Goal: Task Accomplishment & Management: Complete application form

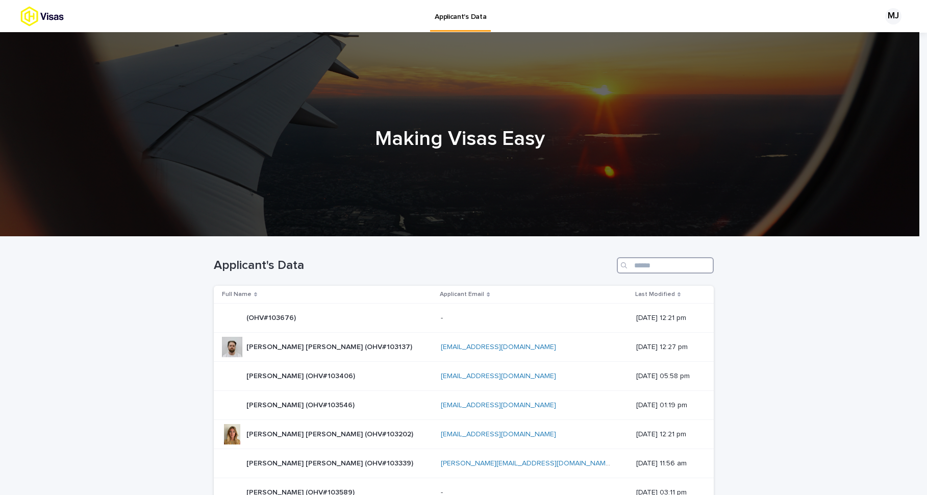
click at [630, 265] on input "Search" at bounding box center [665, 265] width 97 height 16
paste input "******"
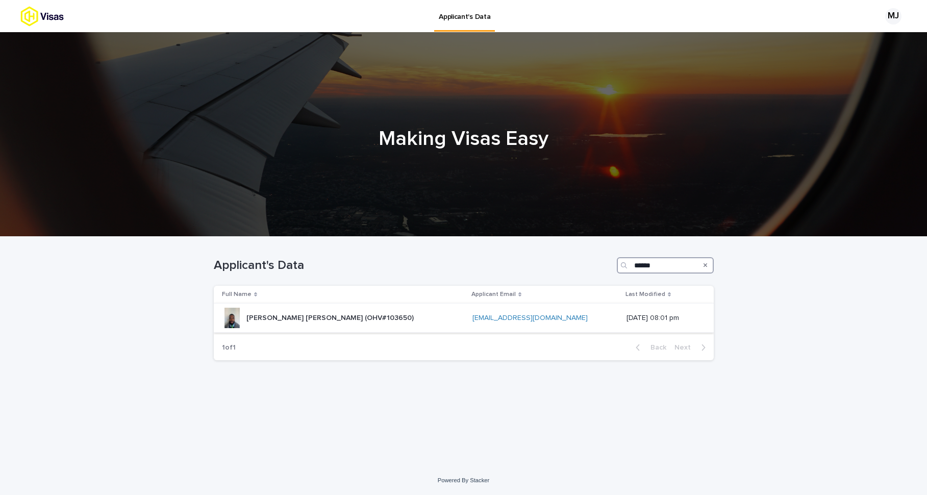
type input "******"
click at [318, 318] on p "[PERSON_NAME] [PERSON_NAME] (OHV#103650)" at bounding box center [330, 317] width 169 height 11
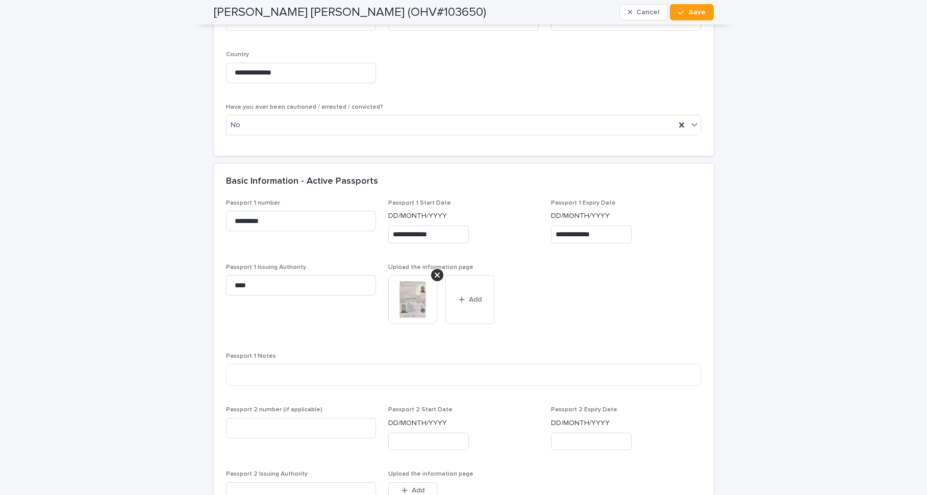
scroll to position [852, 0]
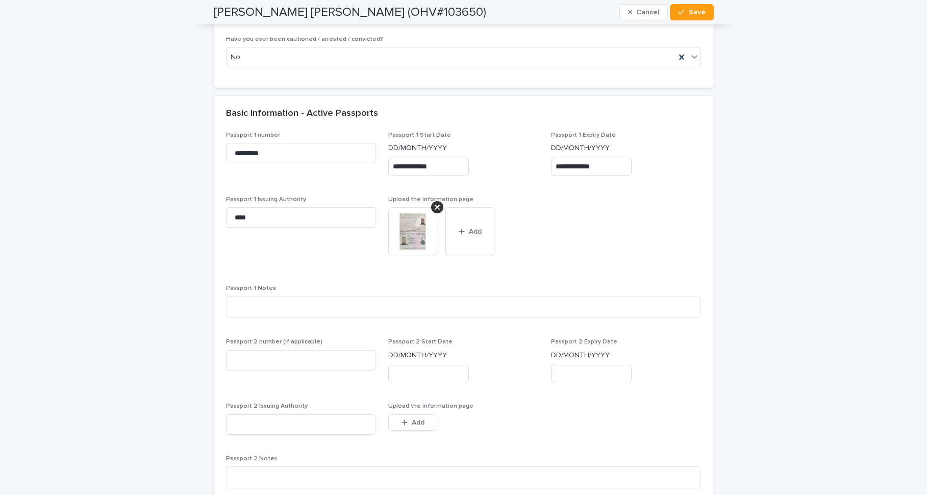
click at [406, 227] on img at bounding box center [412, 231] width 49 height 49
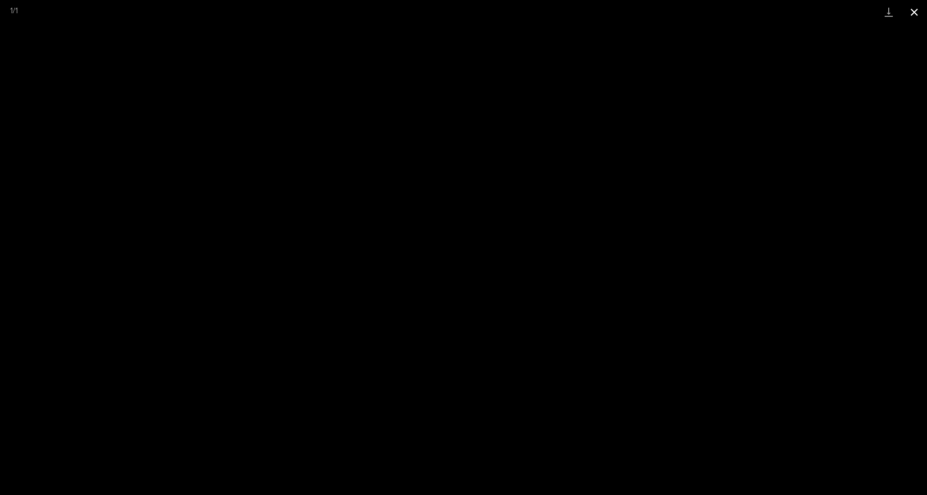
click at [916, 14] on button "Close gallery" at bounding box center [914, 12] width 26 height 24
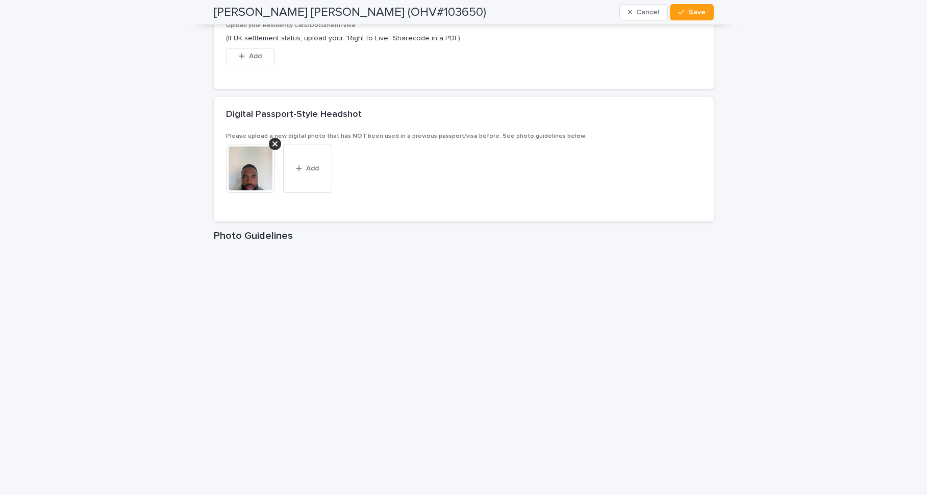
scroll to position [1547, 0]
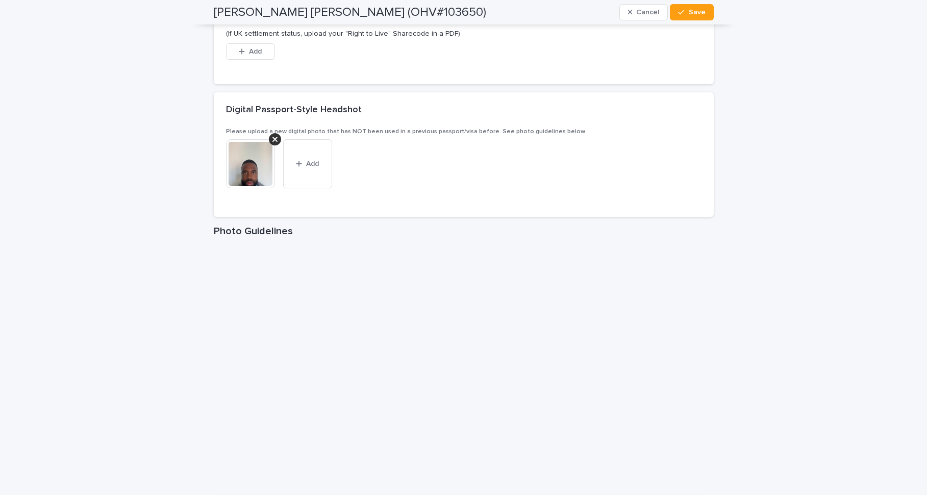
click at [241, 169] on img at bounding box center [250, 163] width 49 height 49
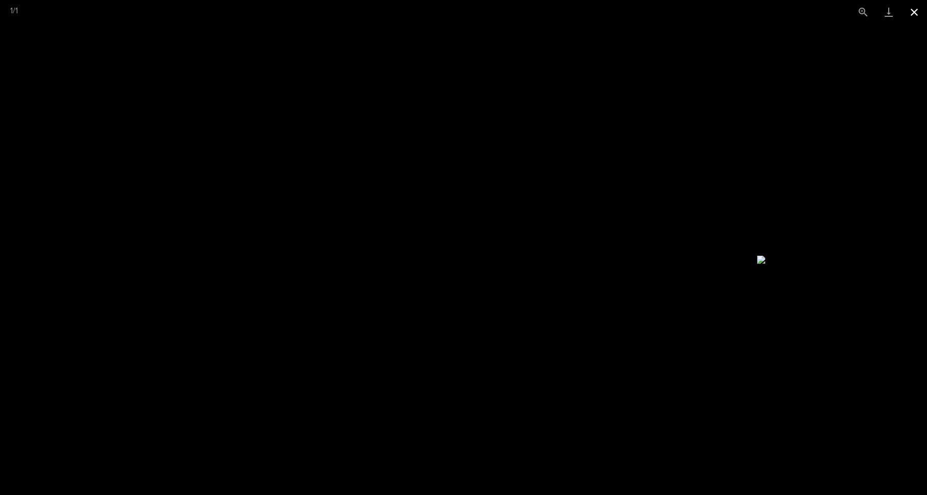
click at [915, 13] on button "Close gallery" at bounding box center [914, 12] width 26 height 24
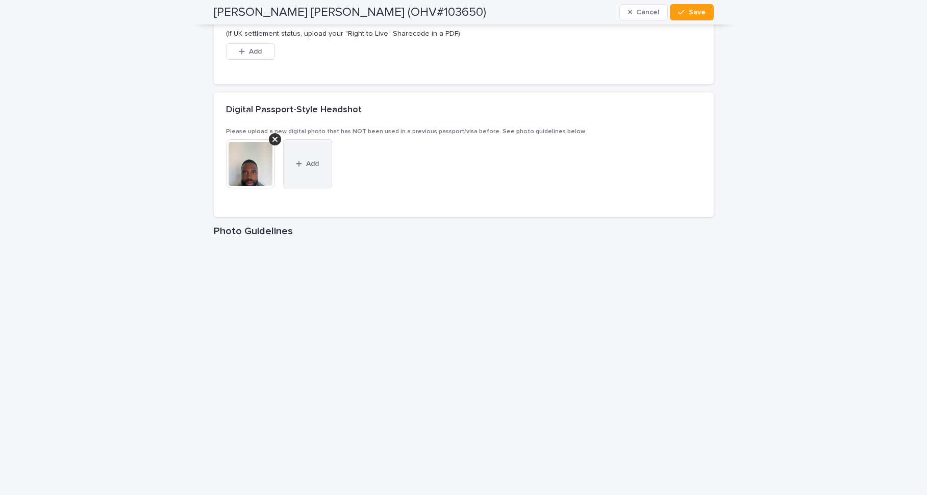
click at [311, 171] on button "Add" at bounding box center [307, 163] width 49 height 49
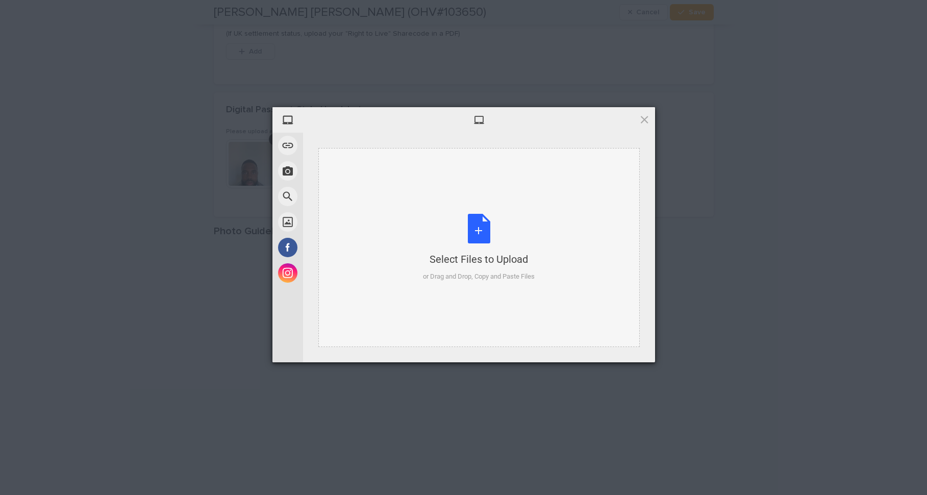
click at [477, 242] on div "Select Files to Upload or Drag and Drop, Copy and Paste Files" at bounding box center [479, 248] width 112 height 68
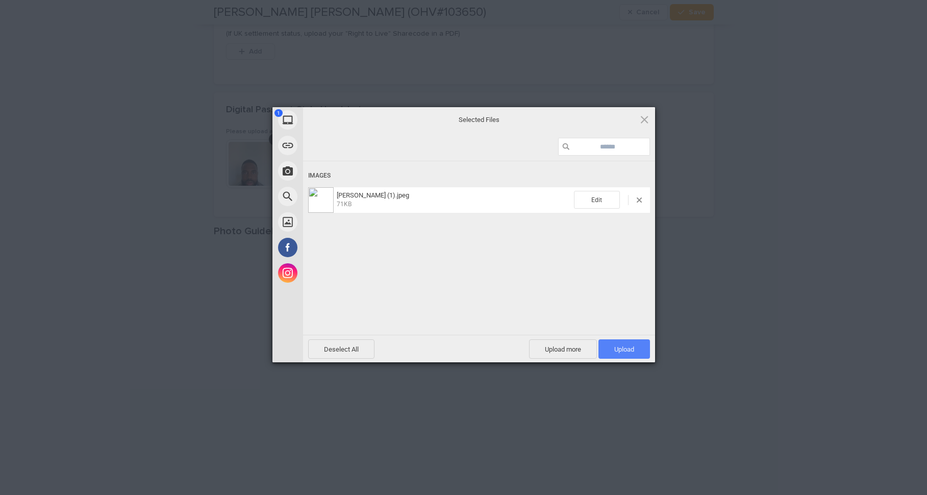
click at [628, 350] on span "Upload 1" at bounding box center [624, 349] width 20 height 8
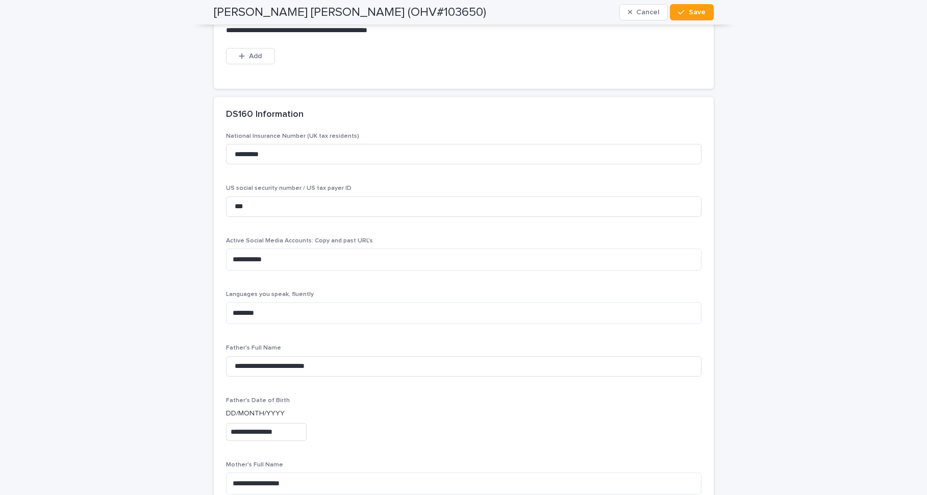
scroll to position [2229, 0]
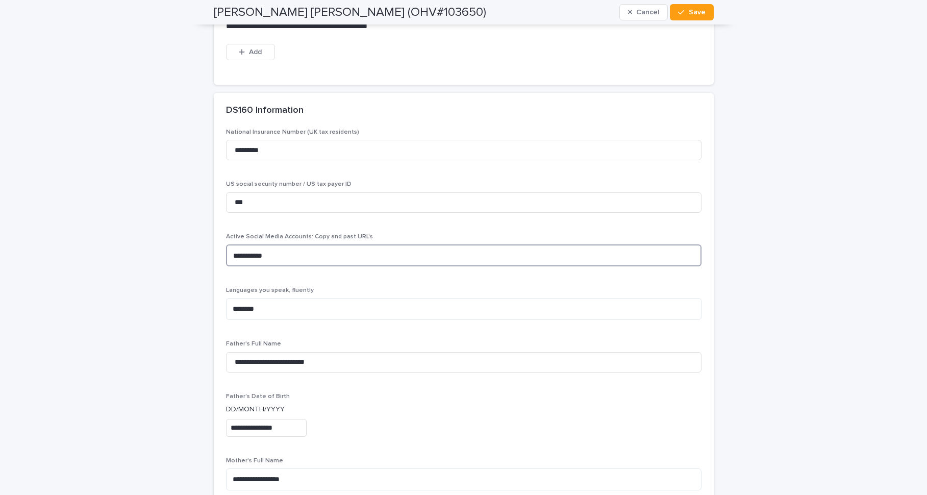
drag, startPoint x: 289, startPoint y: 245, endPoint x: 228, endPoint y: 242, distance: 60.8
click at [228, 244] on textarea "**********" at bounding box center [463, 255] width 475 height 22
click at [355, 244] on textarea "**********" at bounding box center [463, 255] width 475 height 22
paste textarea "**********"
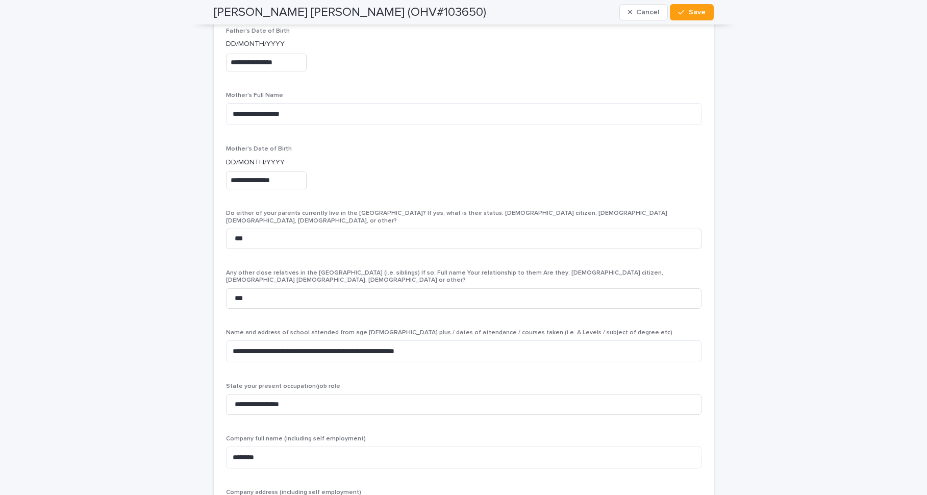
scroll to position [2598, 0]
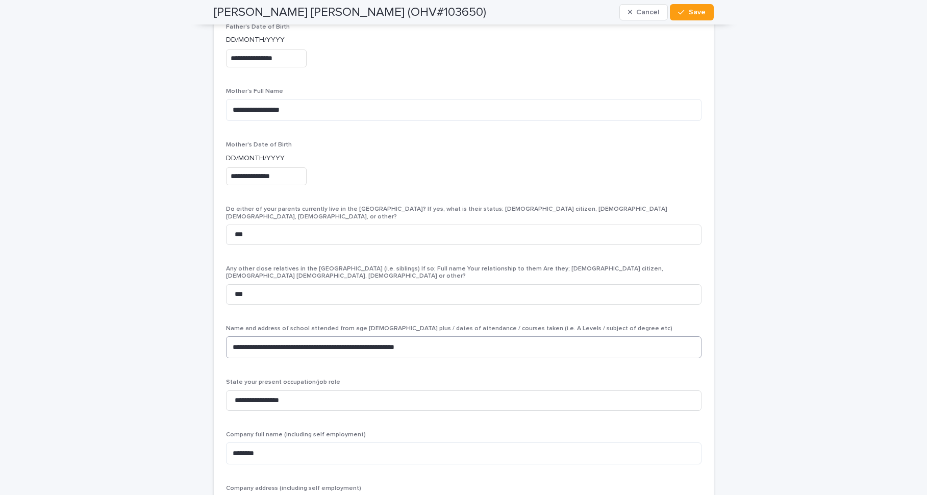
type textarea "**********"
drag, startPoint x: 287, startPoint y: 323, endPoint x: 230, endPoint y: 323, distance: 57.1
click at [230, 336] on textarea "**********" at bounding box center [463, 347] width 475 height 22
click at [353, 336] on textarea "**********" at bounding box center [463, 347] width 475 height 22
paste textarea "**********"
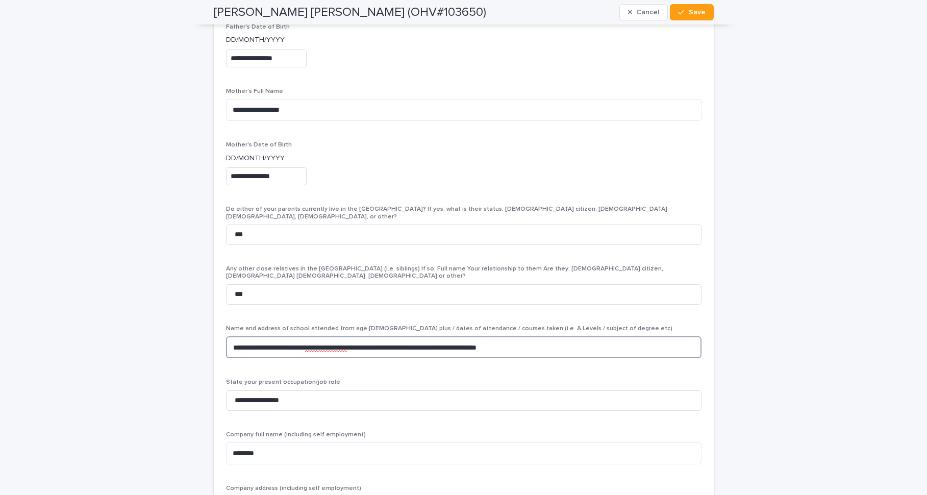
drag, startPoint x: 480, startPoint y: 323, endPoint x: 405, endPoint y: 320, distance: 75.5
click at [405, 336] on textarea "**********" at bounding box center [463, 347] width 475 height 22
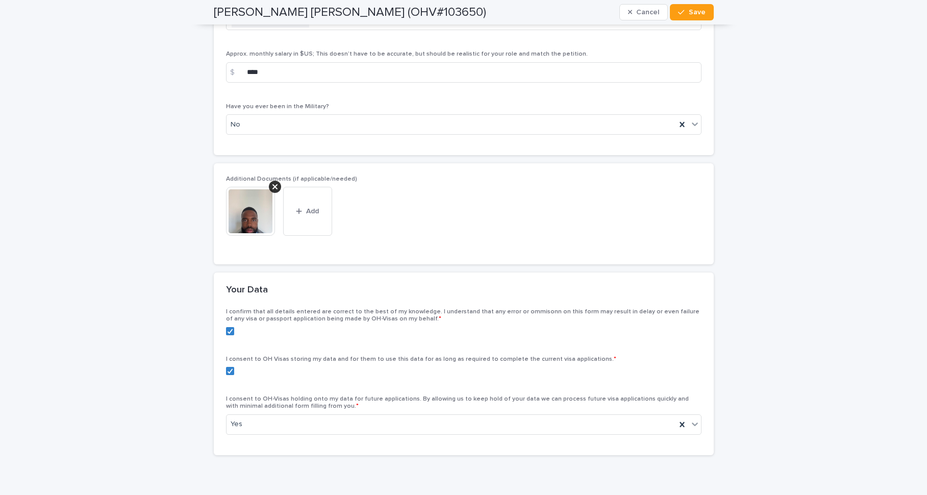
scroll to position [3825, 0]
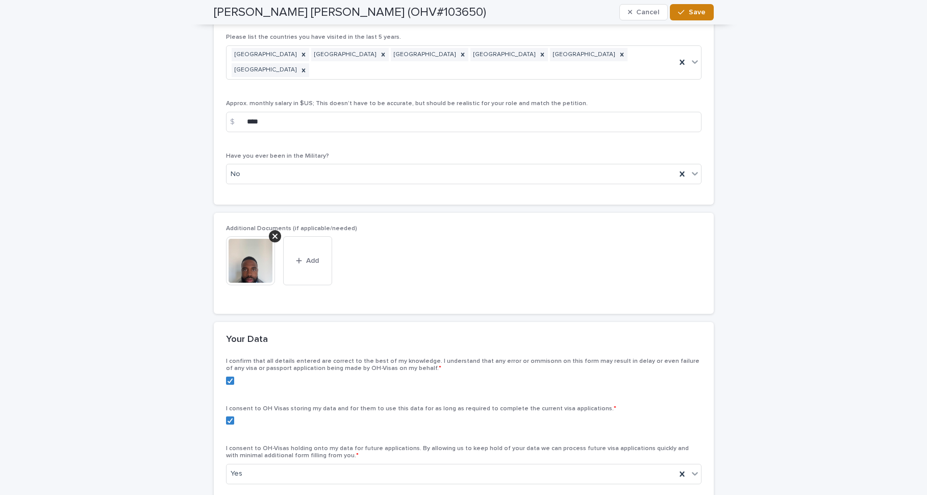
type textarea "**********"
click at [695, 14] on span "Save" at bounding box center [697, 12] width 17 height 7
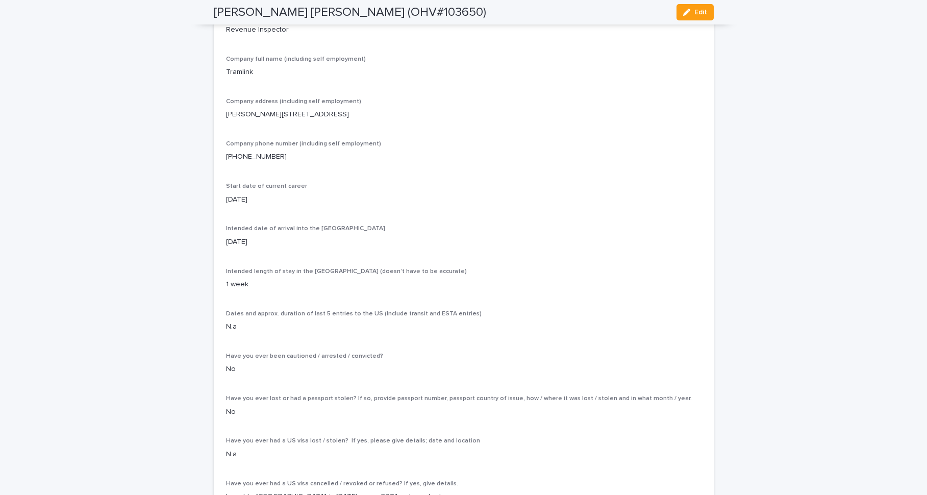
scroll to position [2377, 0]
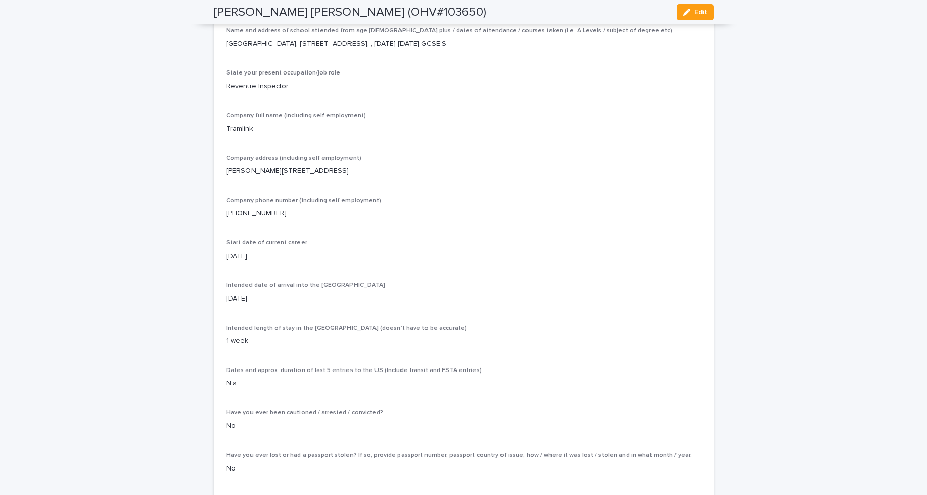
drag, startPoint x: 259, startPoint y: 252, endPoint x: 223, endPoint y: 251, distance: 36.2
copy p "JK477919D"
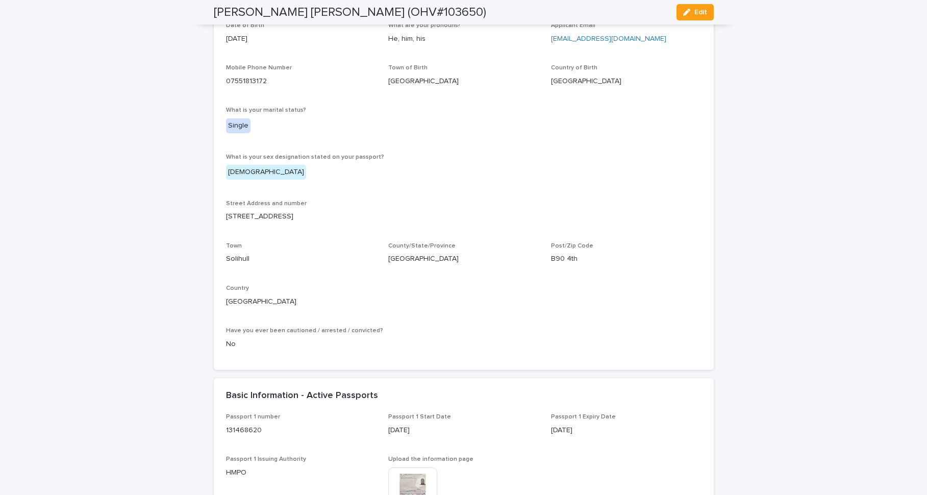
scroll to position [396, 0]
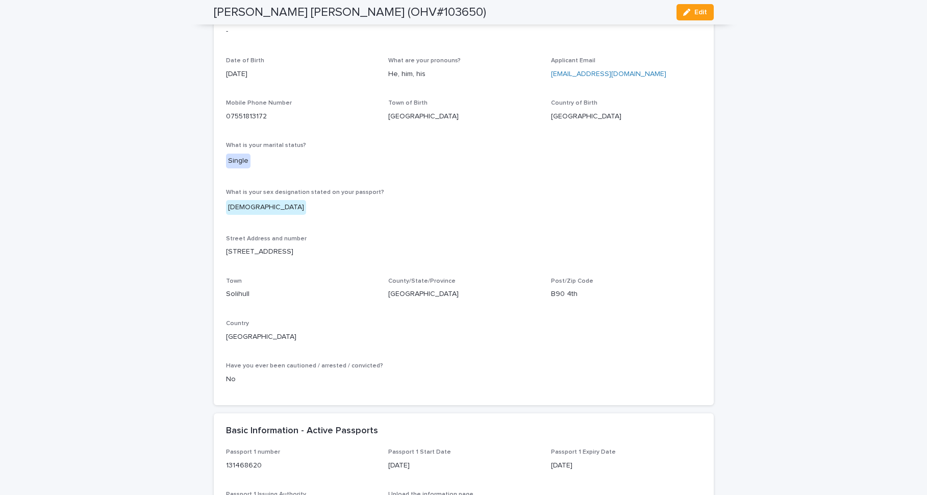
drag, startPoint x: 290, startPoint y: 254, endPoint x: 223, endPoint y: 254, distance: 67.3
click at [226, 254] on p "[STREET_ADDRESS]" at bounding box center [463, 251] width 475 height 11
copy p "[STREET_ADDRESS]"
drag, startPoint x: 578, startPoint y: 290, endPoint x: 543, endPoint y: 291, distance: 34.7
click at [543, 291] on div "First name [PERSON_NAME] Middle Name (s) [PERSON_NAME] [PERSON_NAME] If you hav…" at bounding box center [463, 182] width 475 height 420
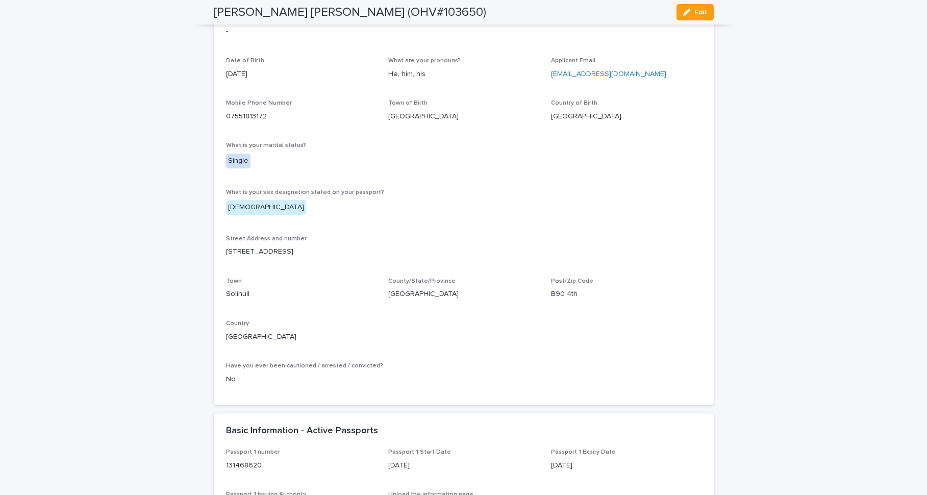
copy p "B90 4th"
drag, startPoint x: 268, startPoint y: 115, endPoint x: 223, endPoint y: 117, distance: 44.9
click at [226, 117] on p "07551813172" at bounding box center [301, 116] width 150 height 11
copy link "07551813172"
drag, startPoint x: 631, startPoint y: 73, endPoint x: 546, endPoint y: 73, distance: 84.7
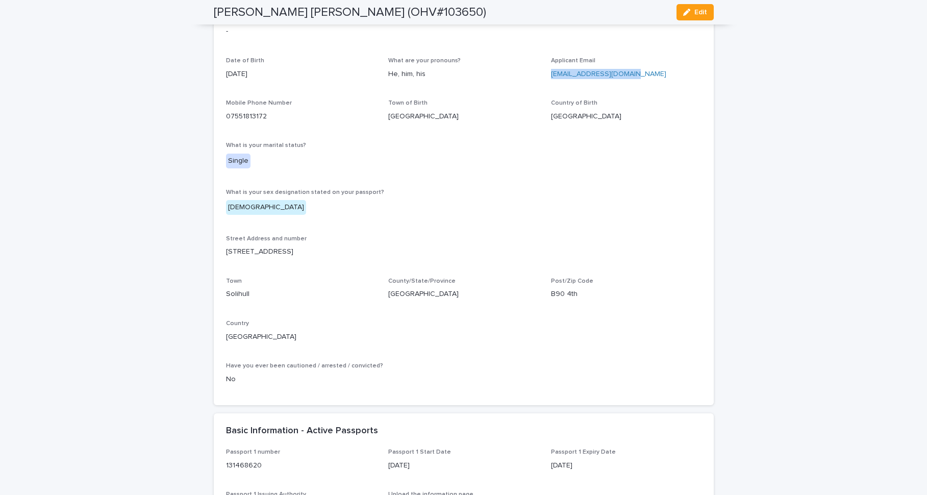
click at [546, 73] on div "First name [PERSON_NAME] Middle Name (s) [PERSON_NAME] [PERSON_NAME] If you hav…" at bounding box center [463, 182] width 475 height 420
copy link "[EMAIL_ADDRESS][DOMAIN_NAME]"
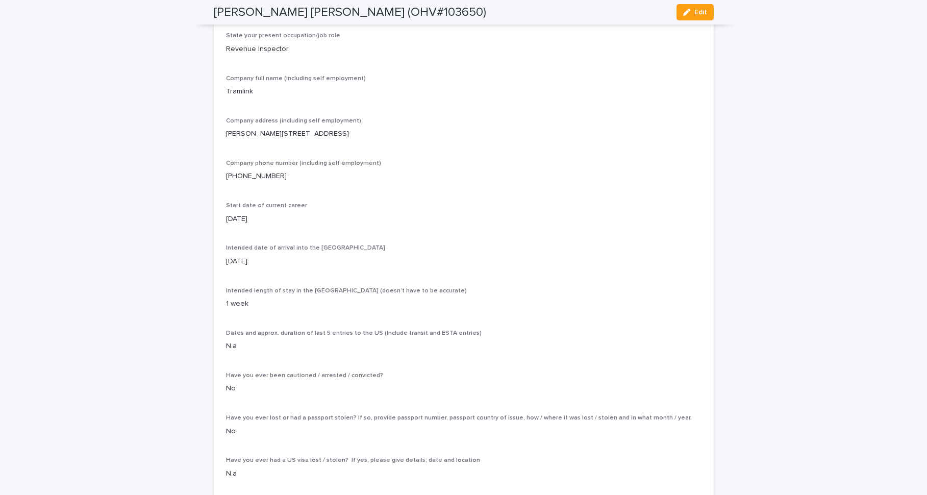
scroll to position [2418, 0]
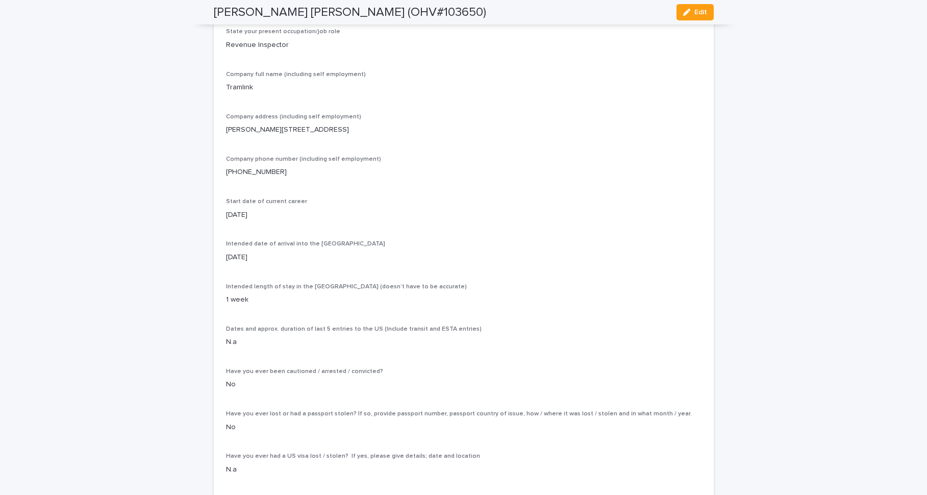
drag, startPoint x: 411, startPoint y: 294, endPoint x: 263, endPoint y: 295, distance: 147.9
copy link "[URL][DOMAIN_NAME]"
drag, startPoint x: 319, startPoint y: 379, endPoint x: 221, endPoint y: 378, distance: 97.4
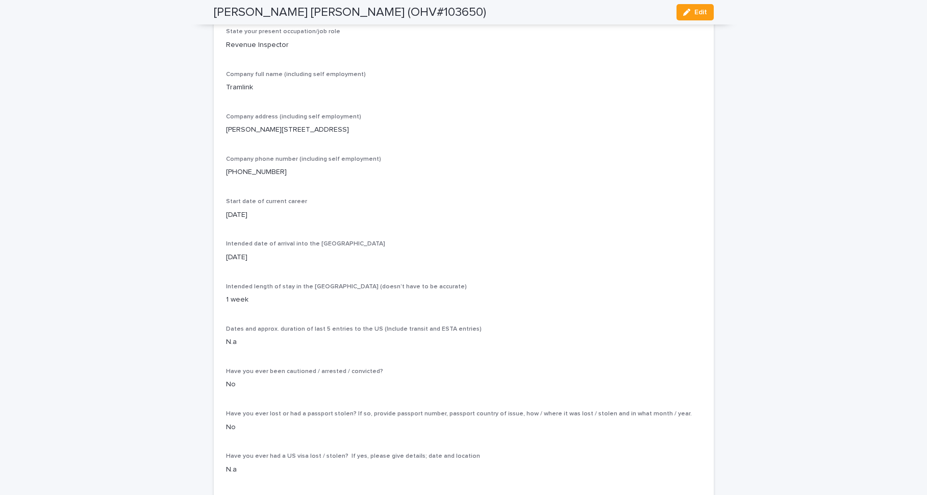
copy p "[PERSON_NAME] [PERSON_NAME]"
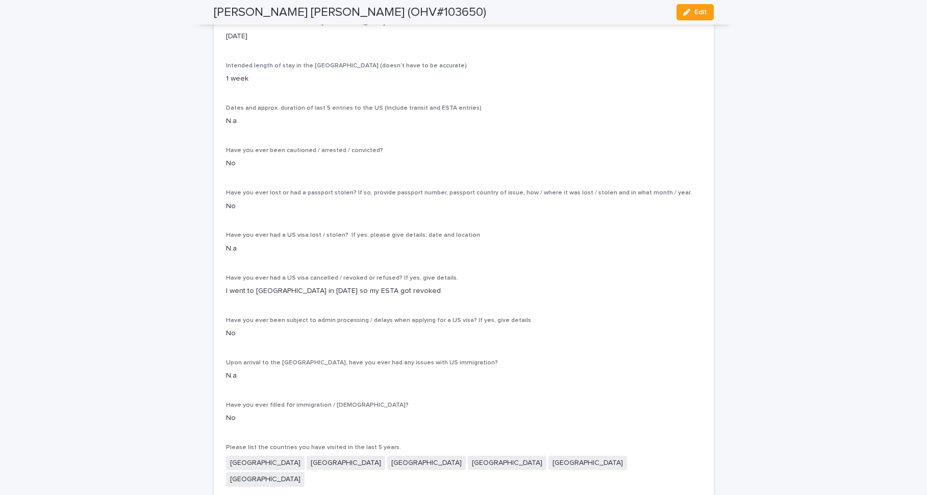
scroll to position [2652, 0]
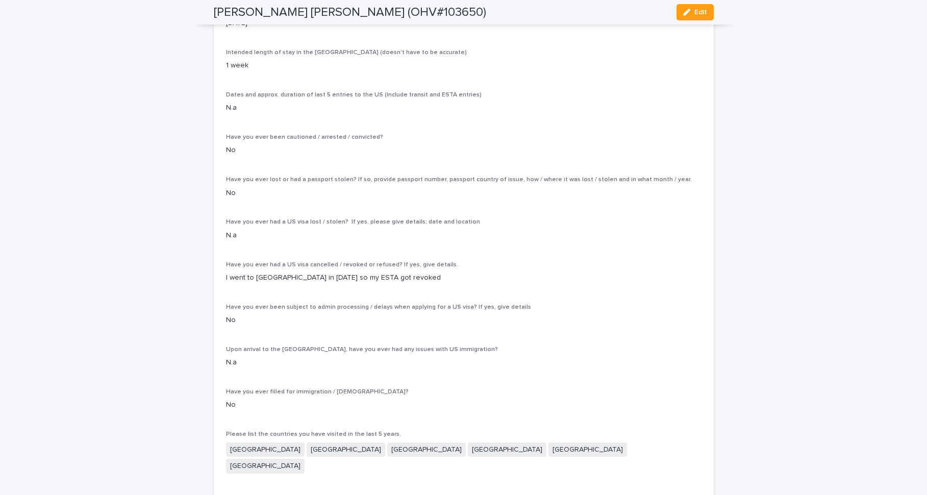
drag, startPoint x: 257, startPoint y: 232, endPoint x: 213, endPoint y: 233, distance: 43.9
copy p "[PERSON_NAME]"
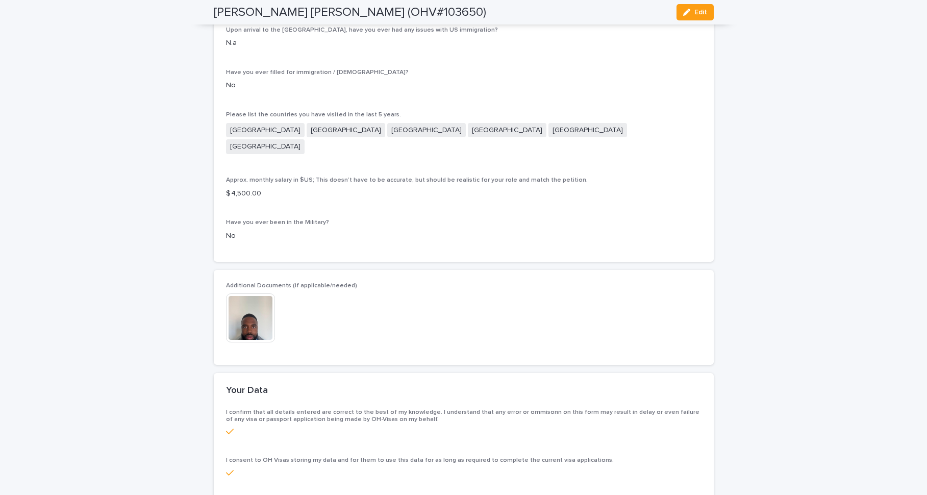
scroll to position [3007, 0]
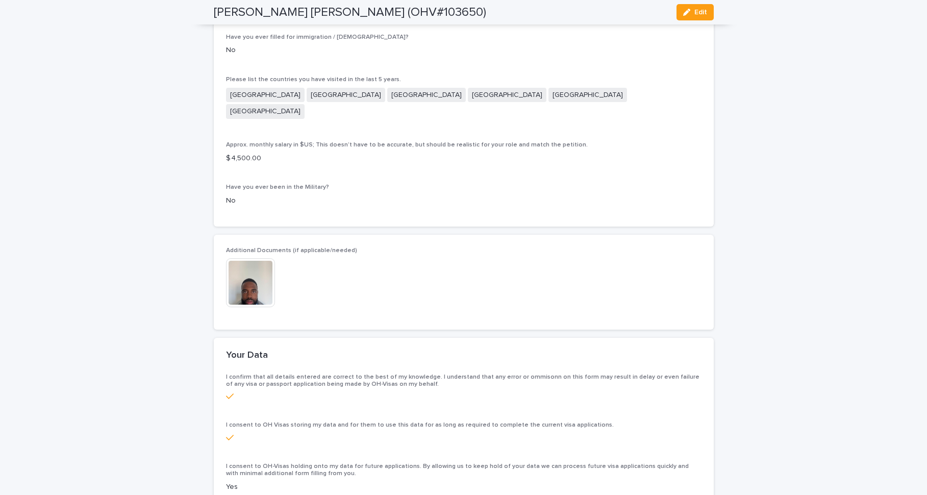
drag, startPoint x: 257, startPoint y: 132, endPoint x: 220, endPoint y: 130, distance: 36.8
copy p "Tramlink"
drag, startPoint x: 329, startPoint y: 175, endPoint x: 221, endPoint y: 172, distance: 107.7
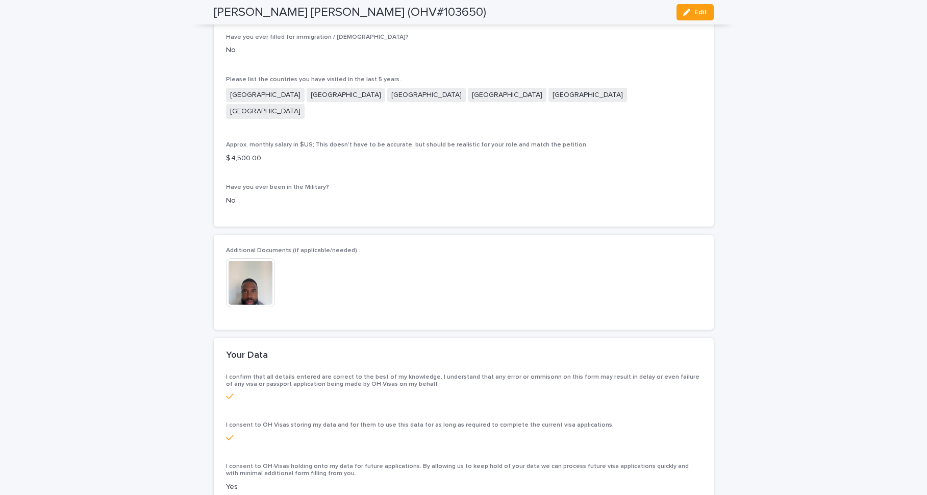
copy p "[PERSON_NAME][STREET_ADDRESS]"
drag, startPoint x: 282, startPoint y: 215, endPoint x: 236, endPoint y: 214, distance: 45.4
drag, startPoint x: 280, startPoint y: 47, endPoint x: 221, endPoint y: 47, distance: 58.7
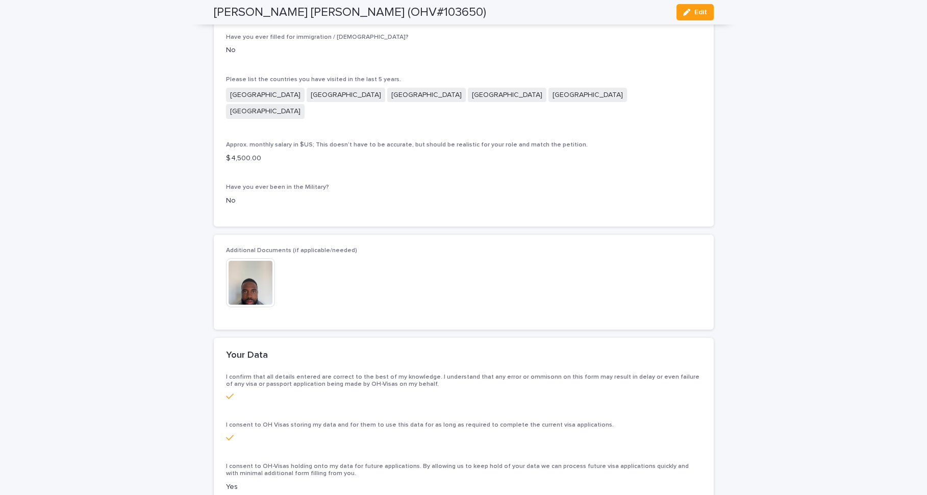
drag, startPoint x: 342, startPoint y: 47, endPoint x: 285, endPoint y: 44, distance: 57.2
drag, startPoint x: 395, startPoint y: 46, endPoint x: 370, endPoint y: 45, distance: 24.5
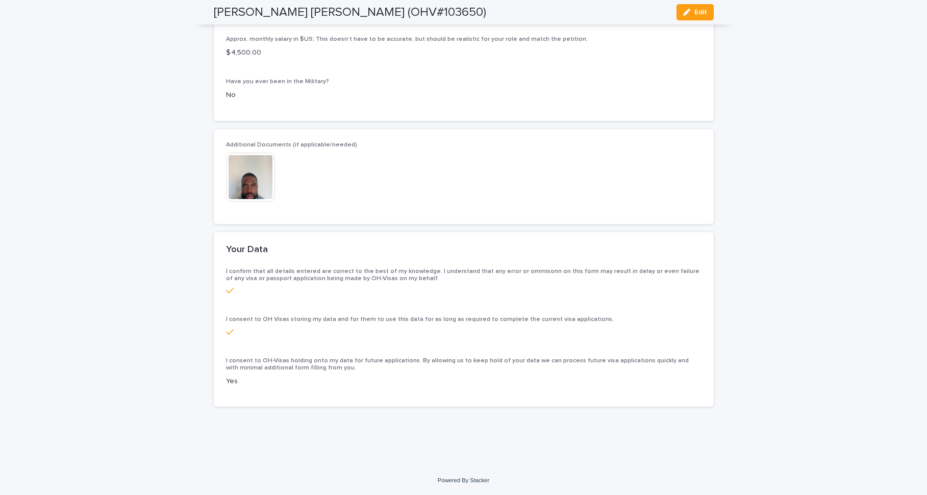
scroll to position [3504, 0]
